Goal: Information Seeking & Learning: Learn about a topic

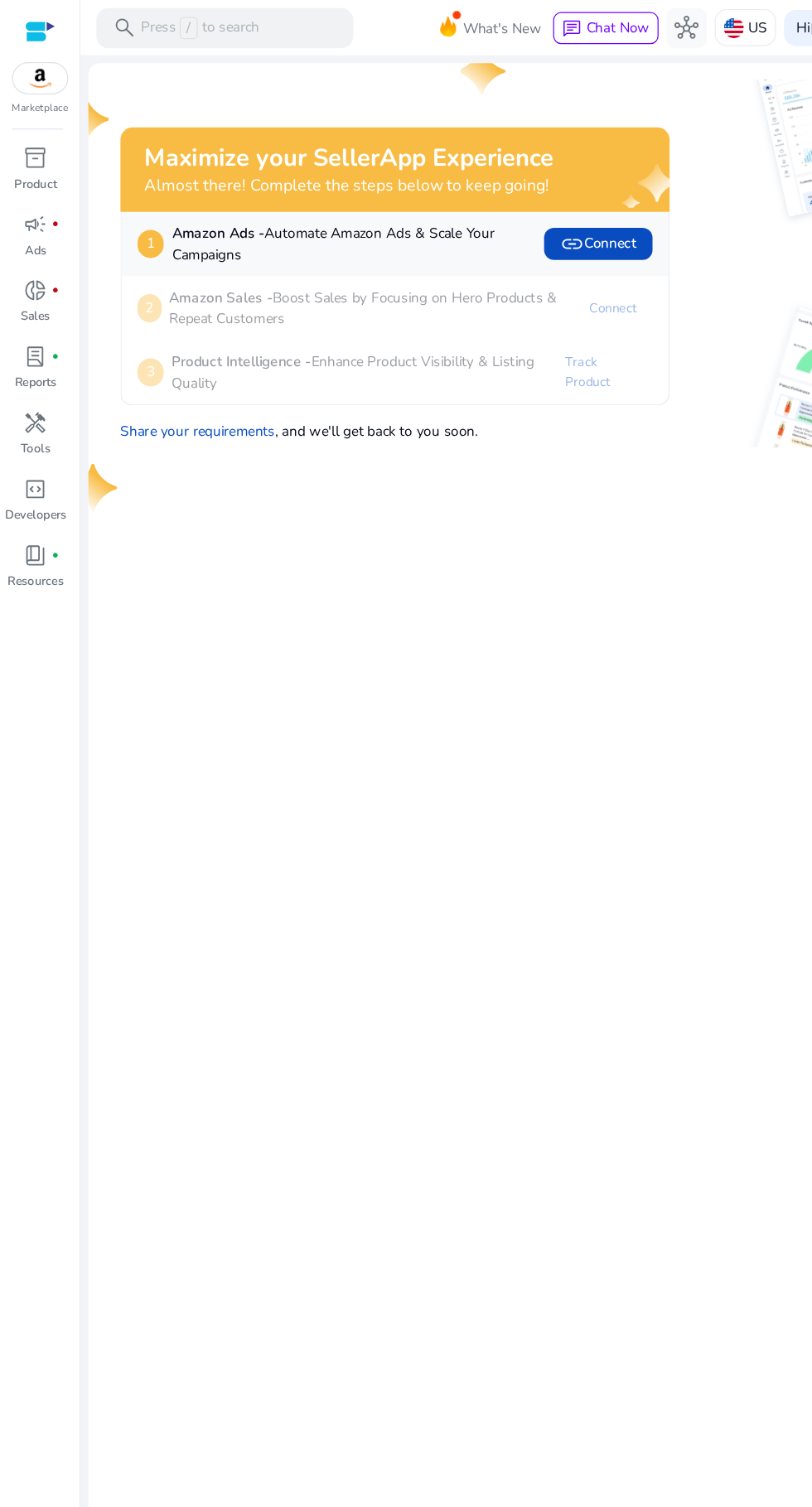
click at [168, 15] on p "Press / to search" at bounding box center [165, 22] width 97 height 18
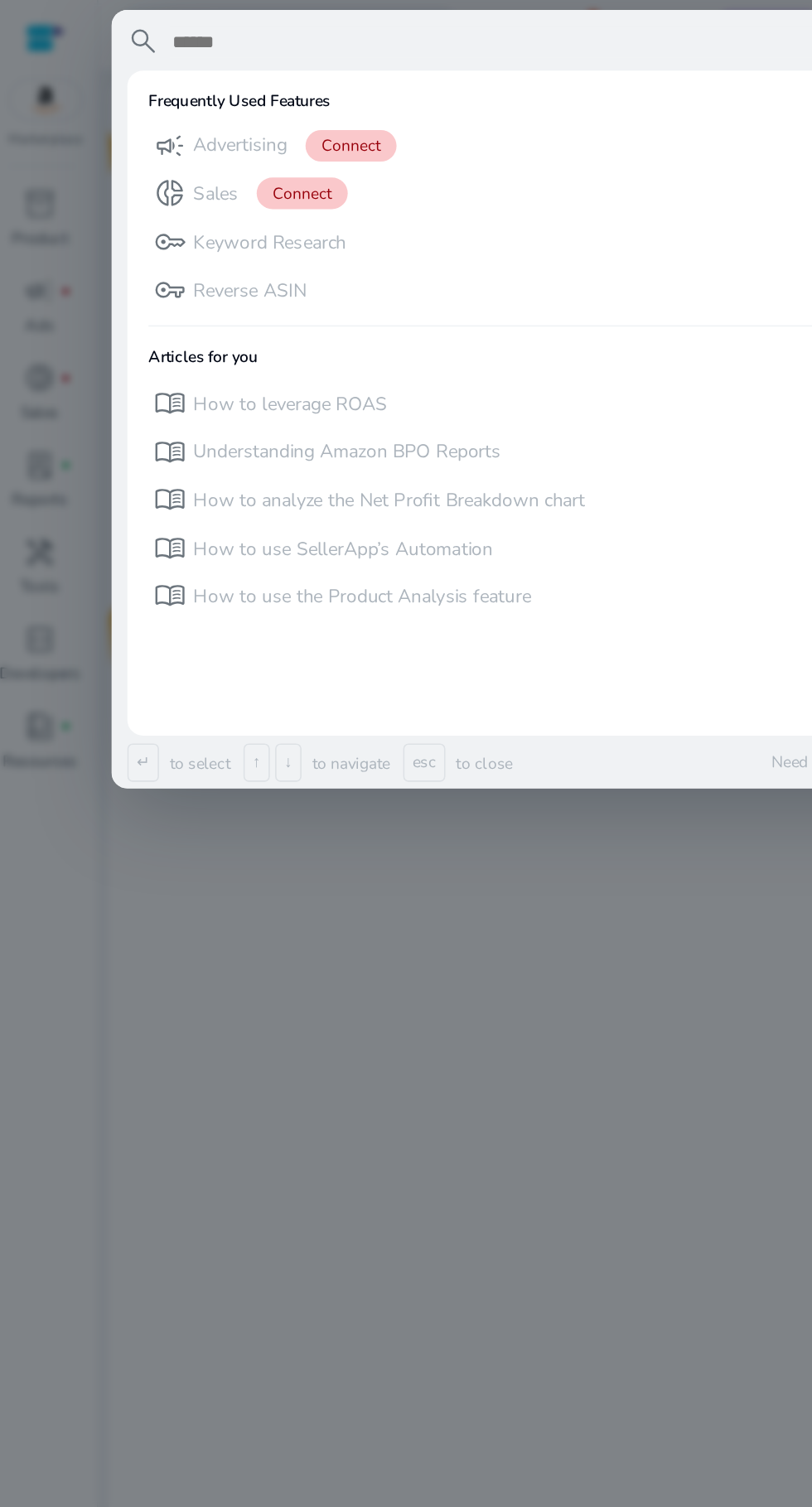
click at [273, 150] on div "key Keyword Research" at bounding box center [344, 155] width 492 height 27
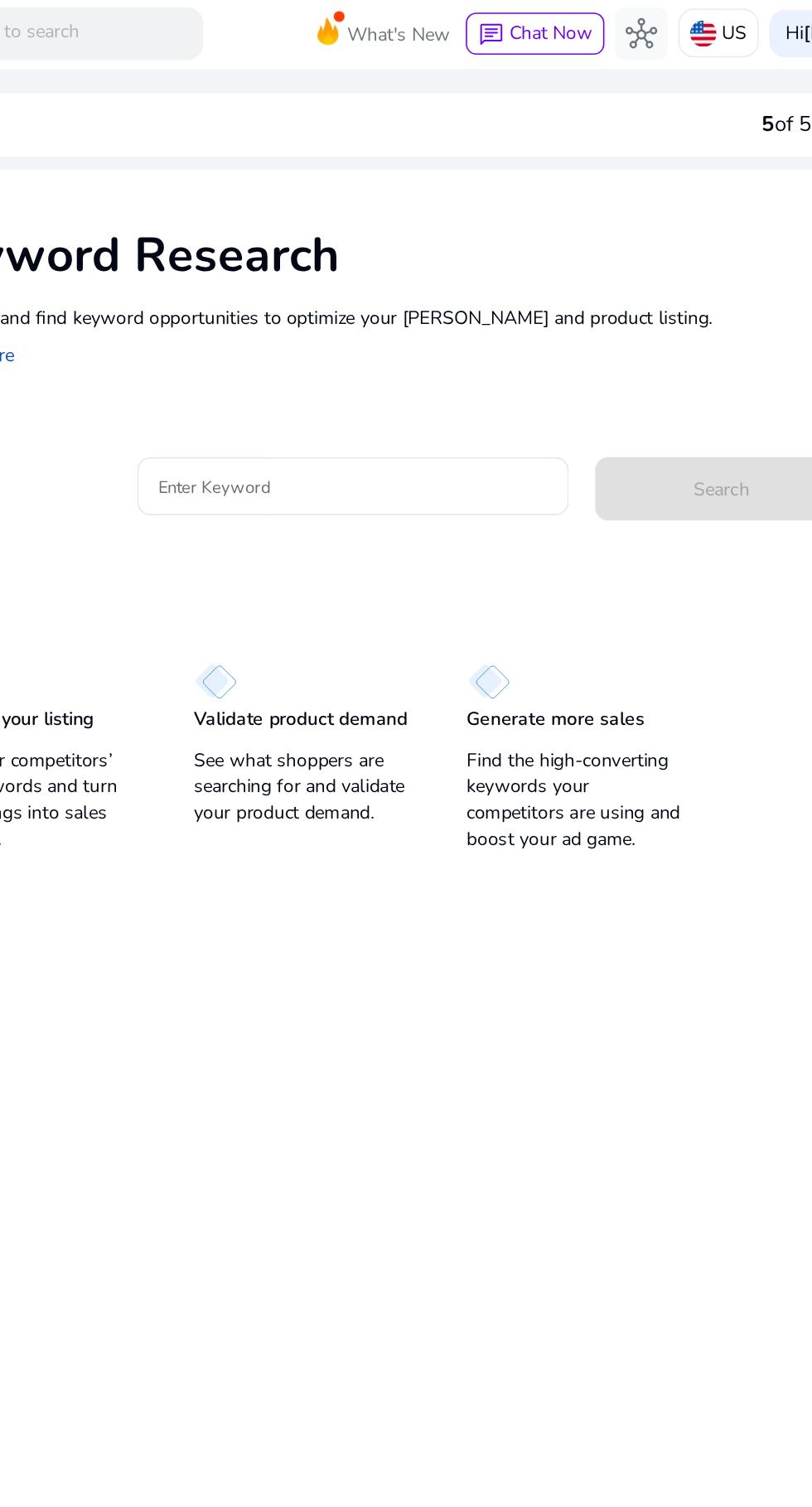
click at [399, 309] on input "Enter Keyword" at bounding box center [385, 307] width 244 height 18
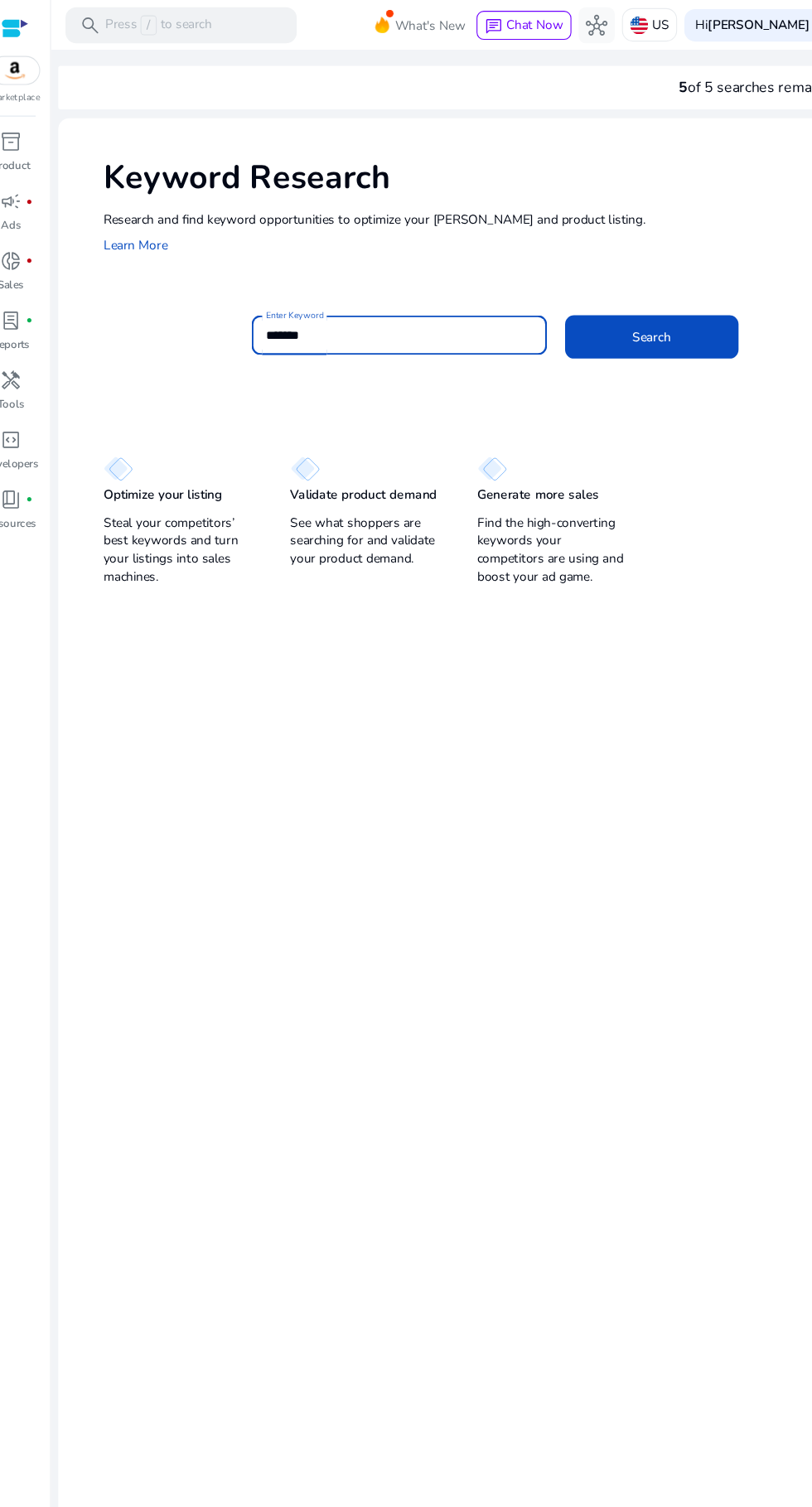
type input "*******"
click at [638, 306] on span at bounding box center [617, 309] width 159 height 40
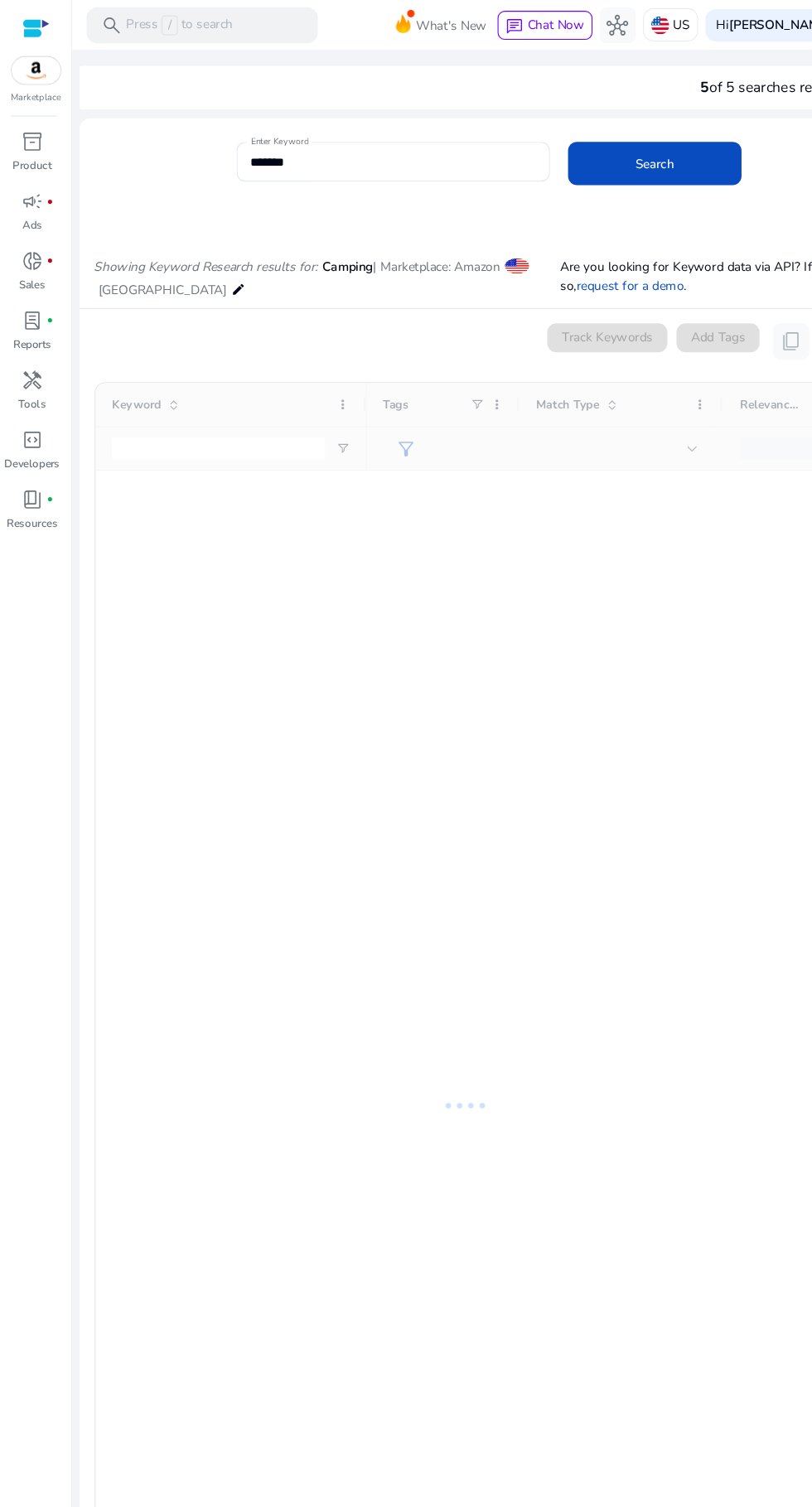
click at [32, 130] on span "inventory_2" at bounding box center [29, 130] width 20 height 20
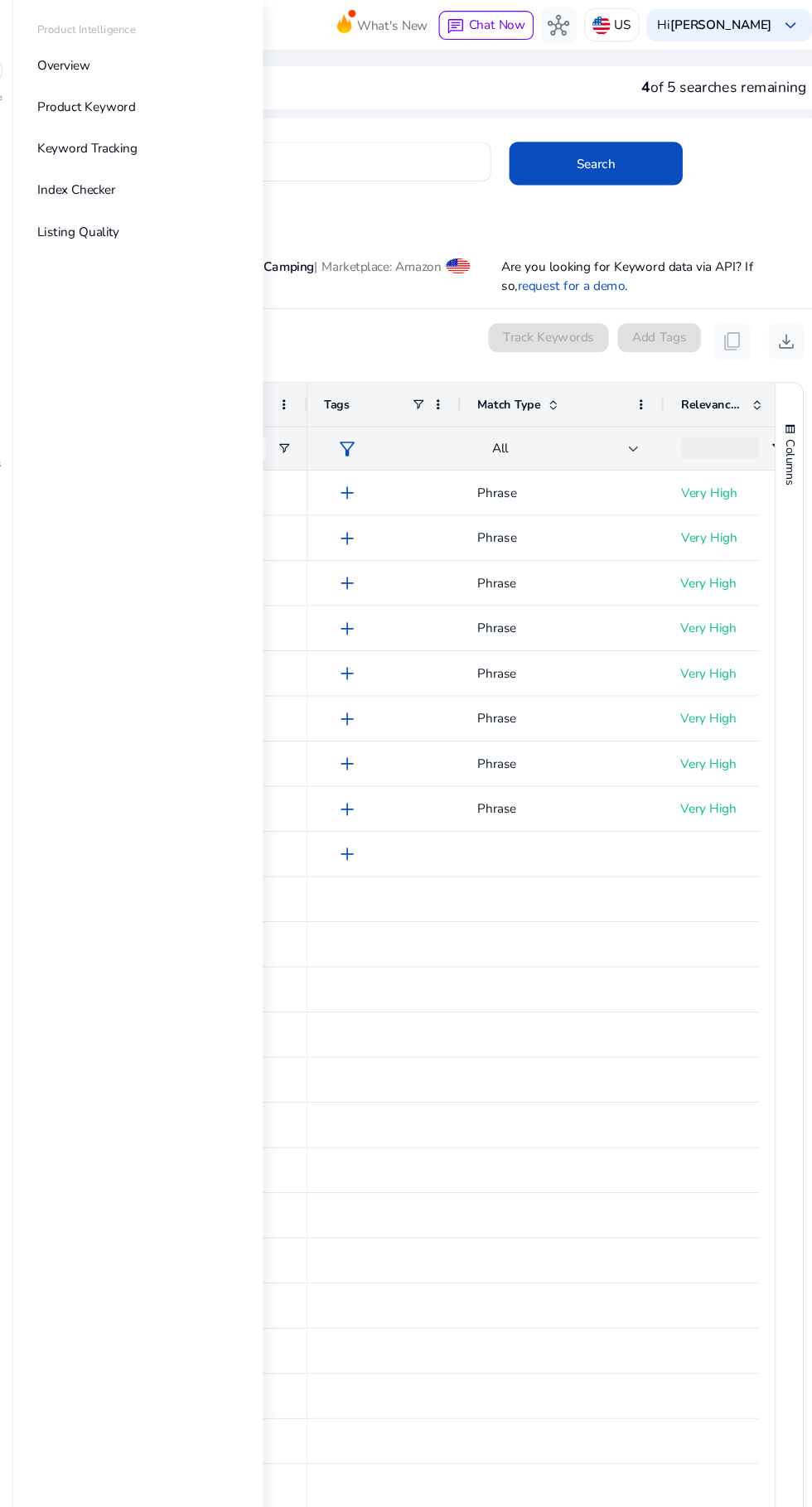
scroll to position [197, 0]
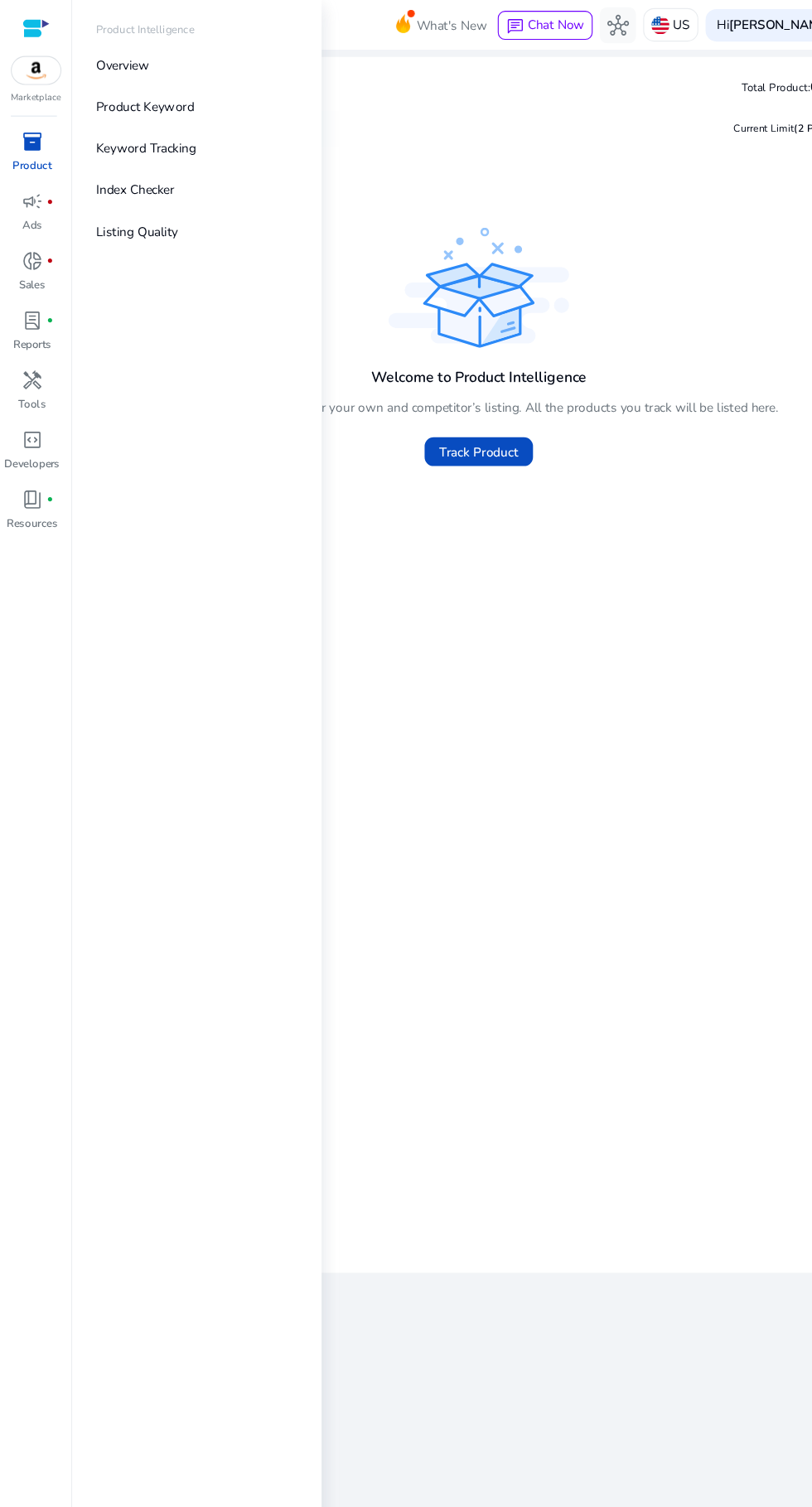
click at [38, 61] on img at bounding box center [33, 64] width 44 height 25
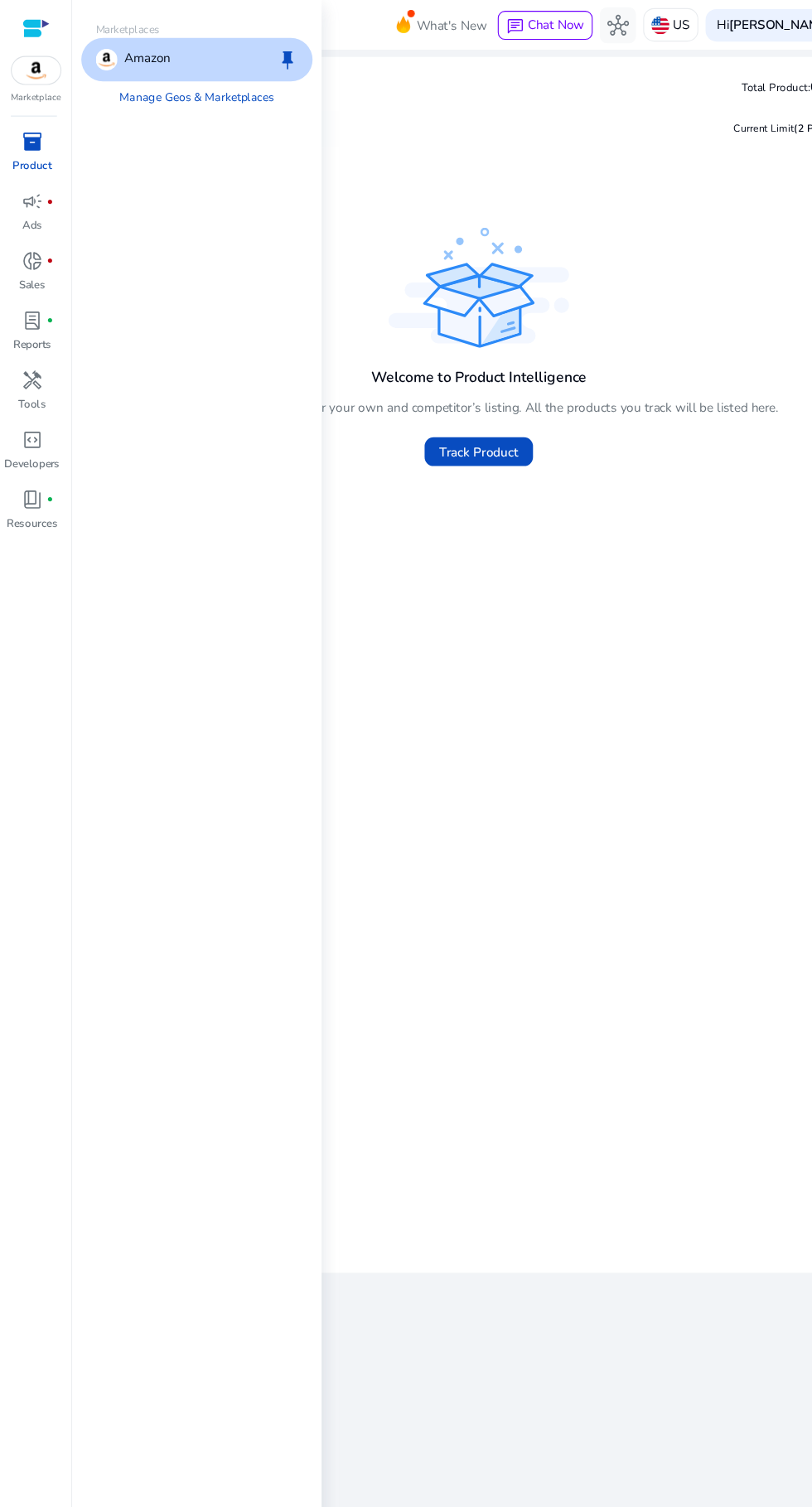
click at [32, 26] on div at bounding box center [32, 26] width 25 height 19
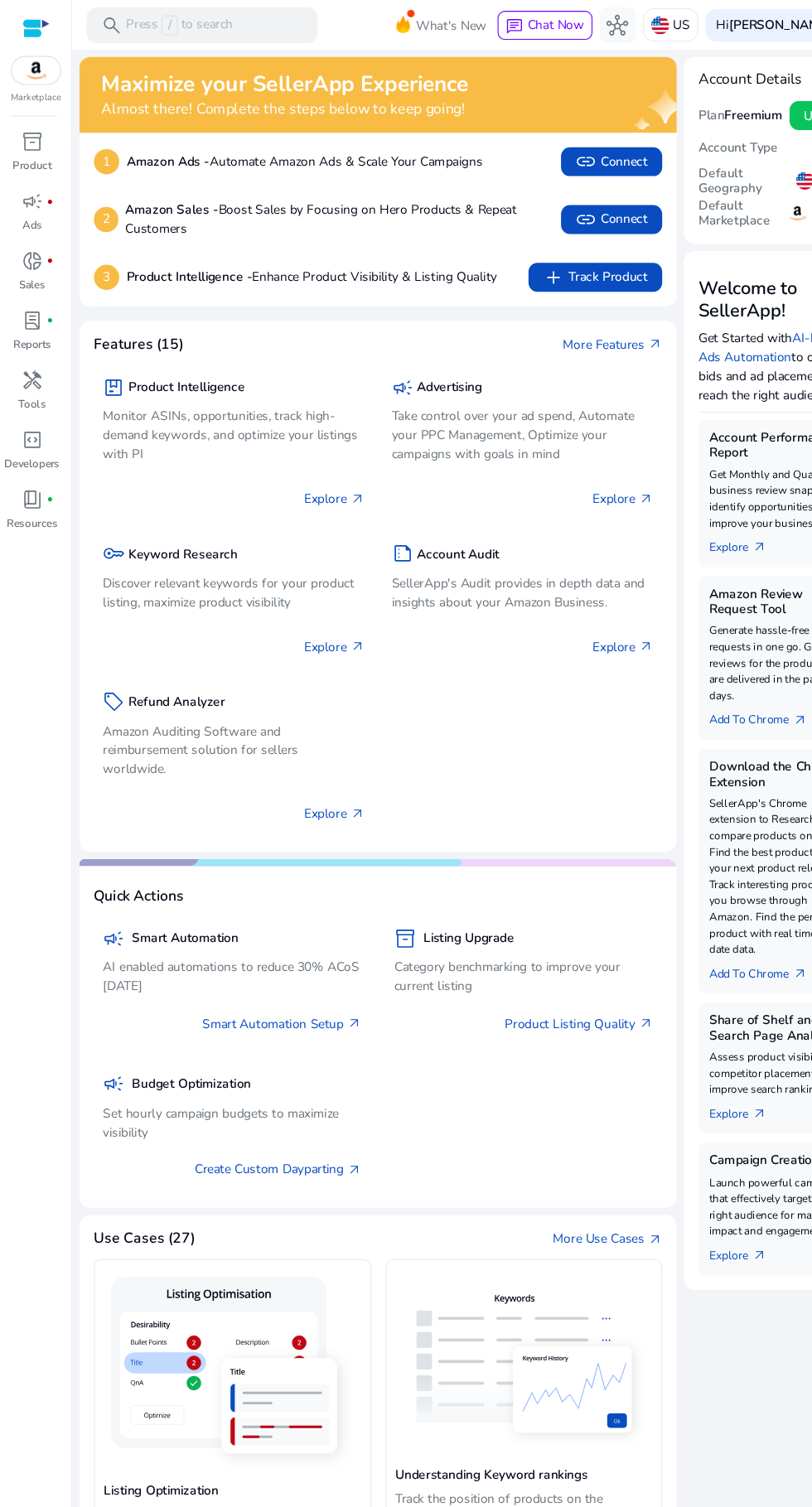
click at [230, 14] on div "search Press / to search" at bounding box center [185, 23] width 212 height 33
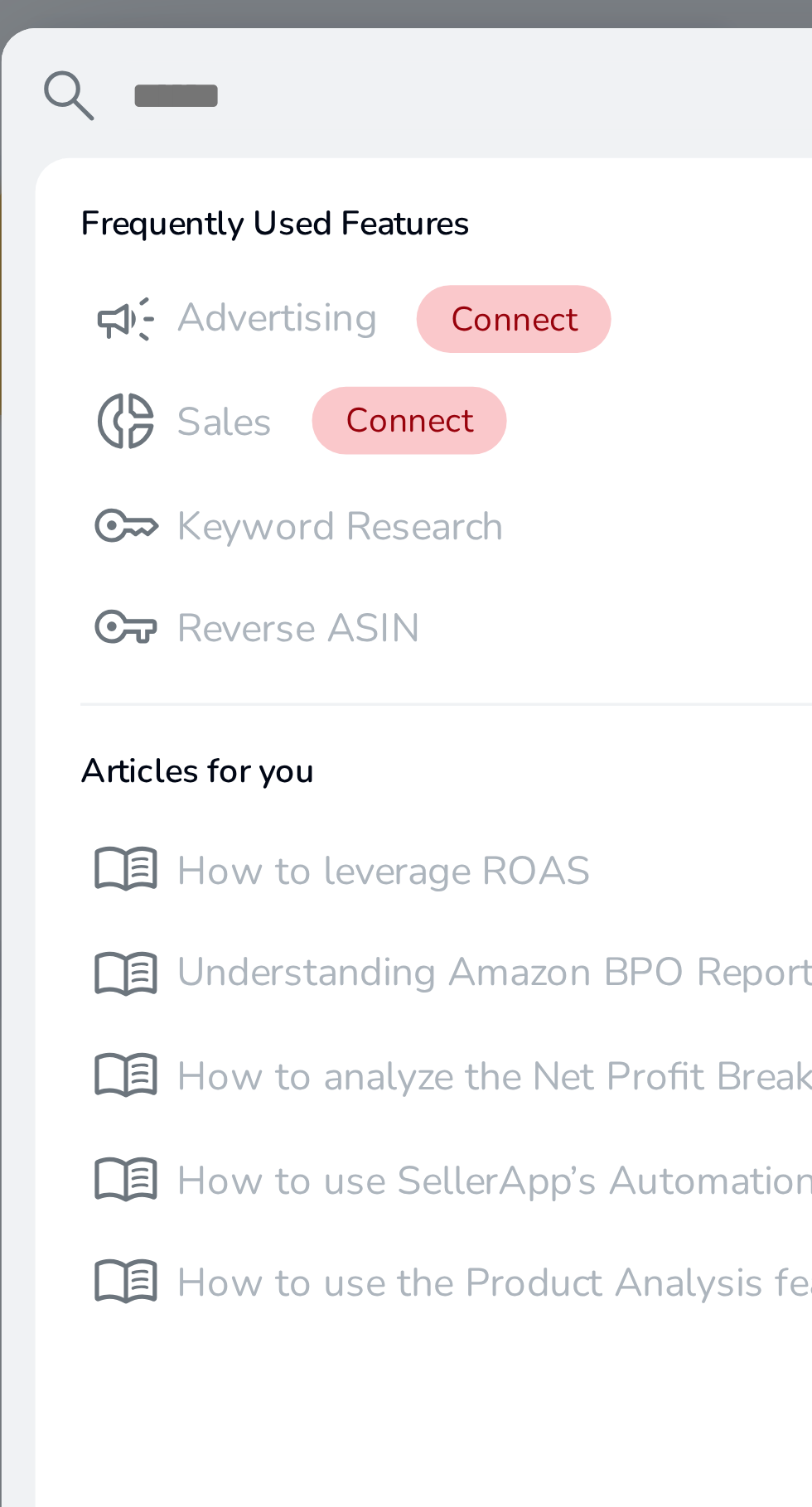
click at [145, 122] on p "Sales" at bounding box center [139, 124] width 28 height 16
